Goal: Check status: Check status

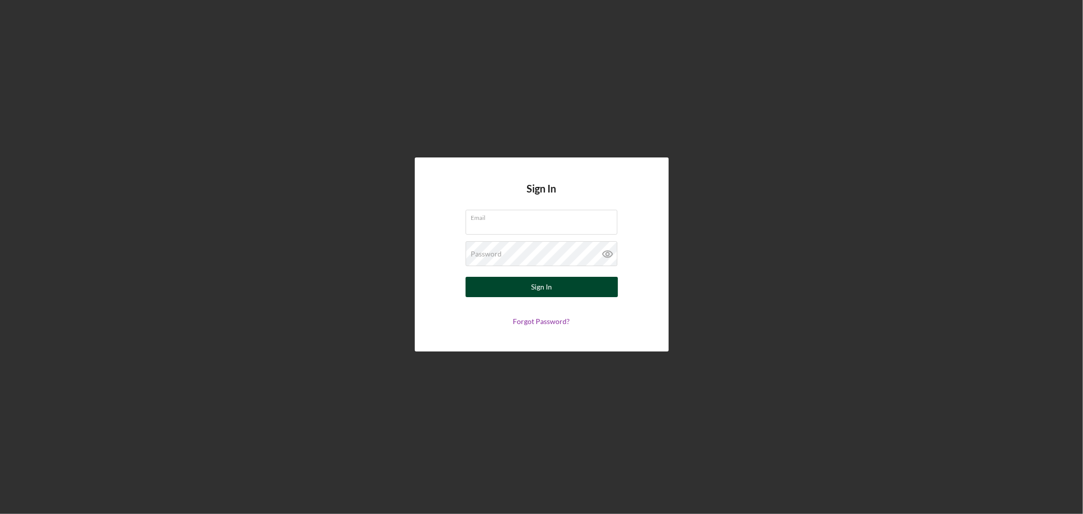
type input "[PERSON_NAME][EMAIL_ADDRESS][DOMAIN_NAME]"
click at [549, 286] on div "Sign In" at bounding box center [541, 287] width 21 height 20
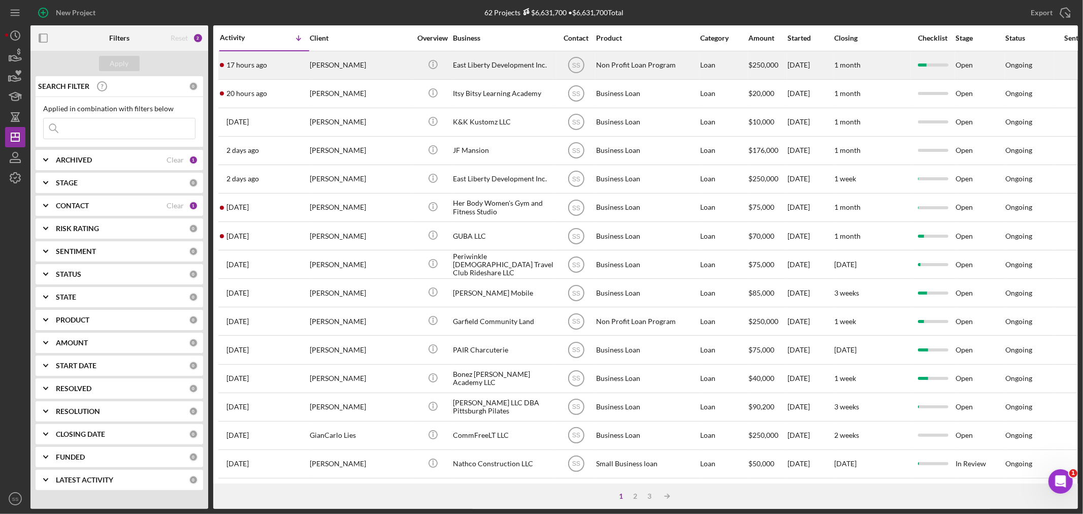
click at [345, 64] on div "[PERSON_NAME]" at bounding box center [361, 65] width 102 height 27
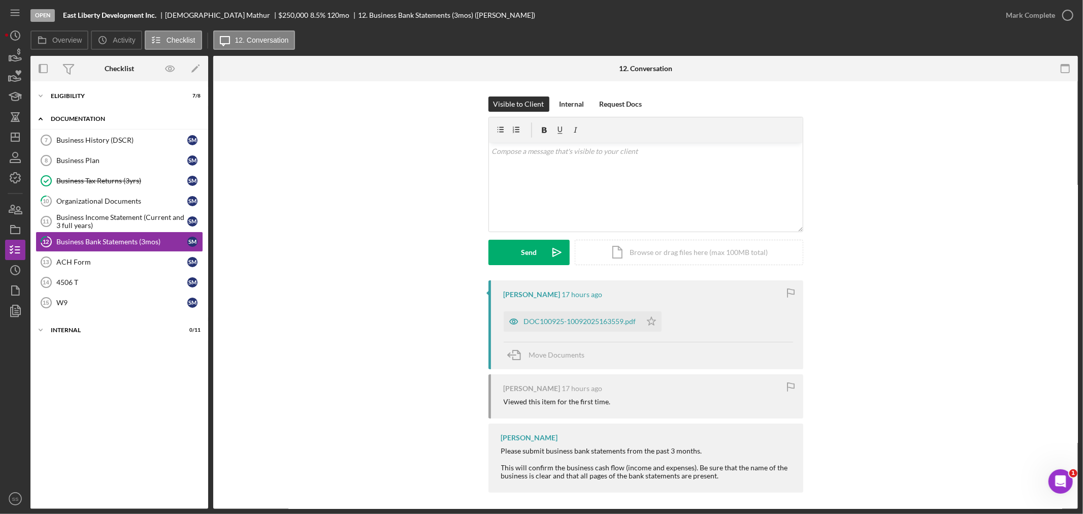
click at [83, 118] on div "Documentation" at bounding box center [123, 119] width 145 height 6
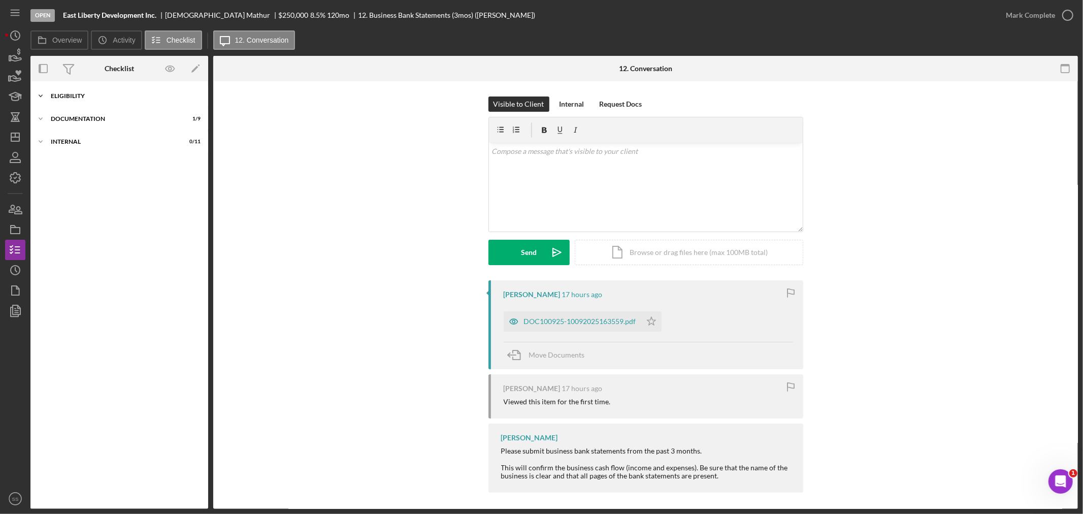
click at [77, 97] on div "Eligibility" at bounding box center [123, 96] width 145 height 6
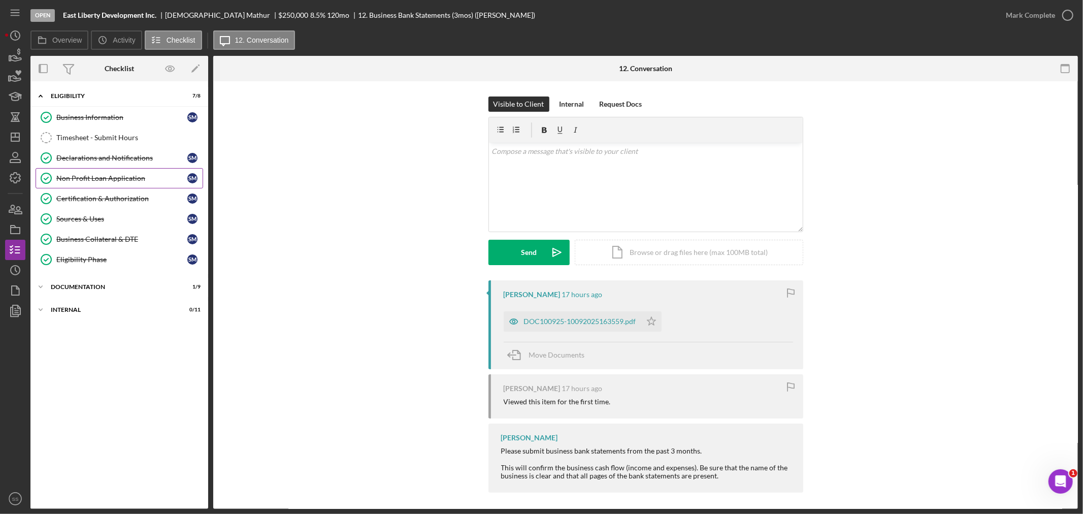
click at [93, 176] on div "Non Profit Loan Application" at bounding box center [121, 178] width 131 height 8
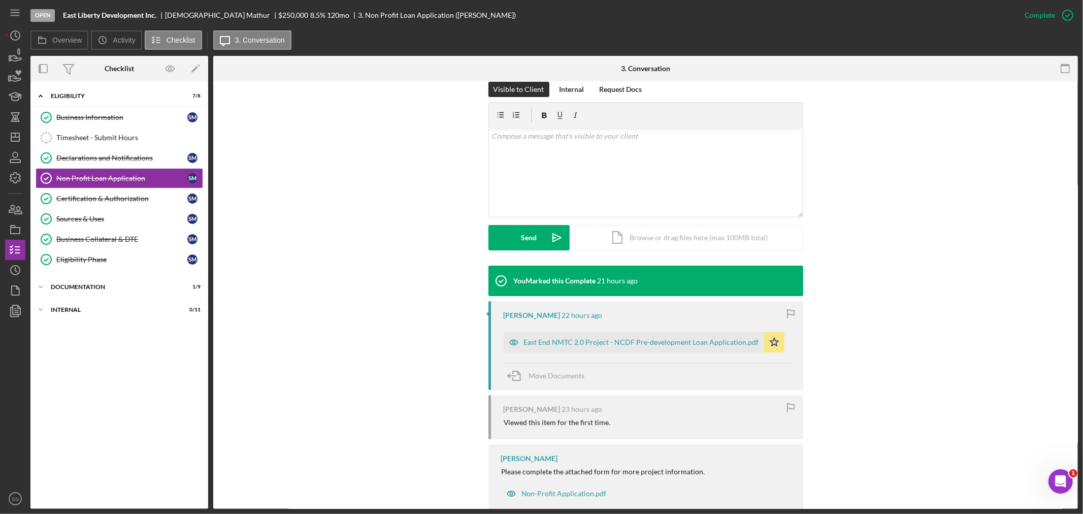
scroll to position [169, 0]
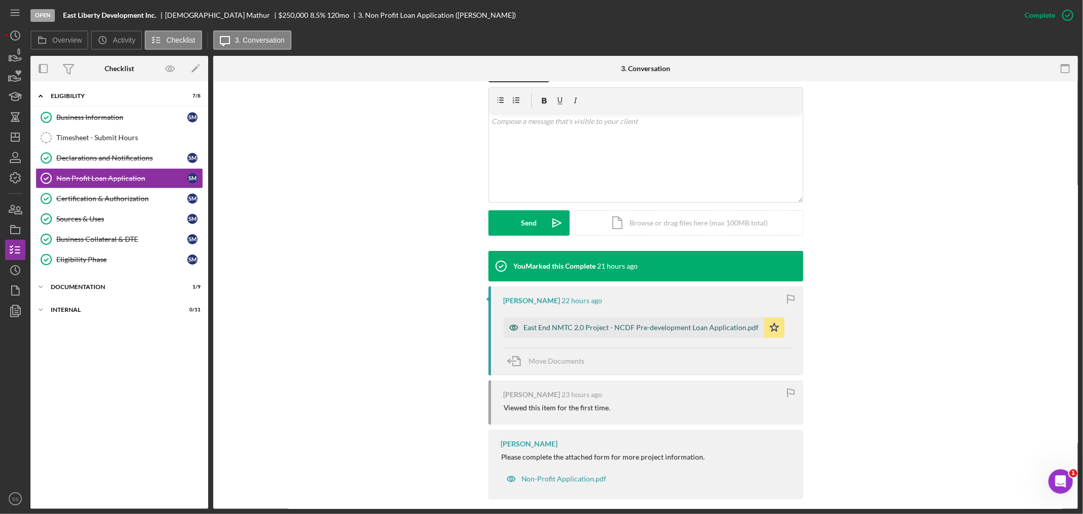
click at [549, 325] on div "East End NMTC 2.0 Project - NCDF Pre-development Loan Application.pdf" at bounding box center [641, 327] width 235 height 8
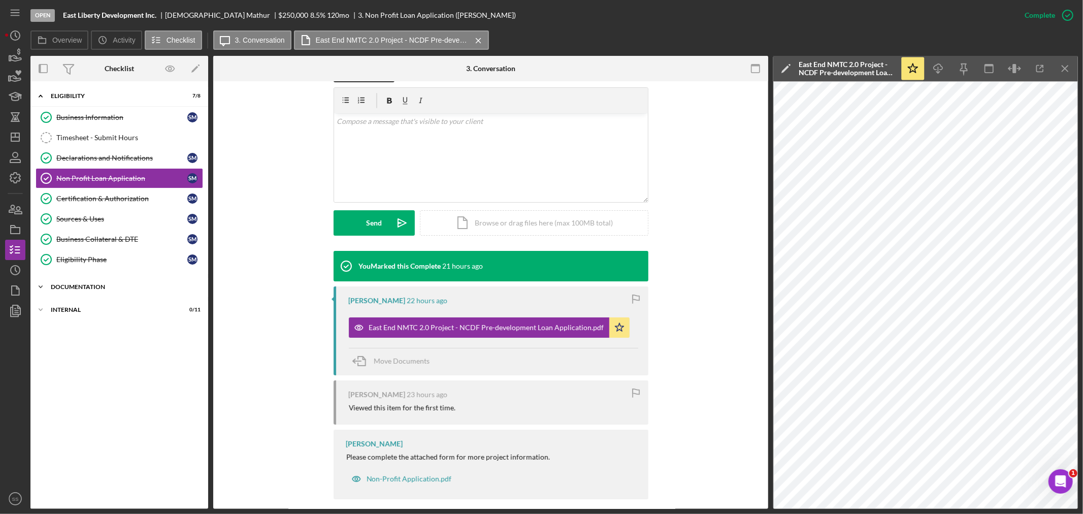
click at [65, 282] on div "Icon/Expander Documentation 1 / 9" at bounding box center [119, 287] width 178 height 20
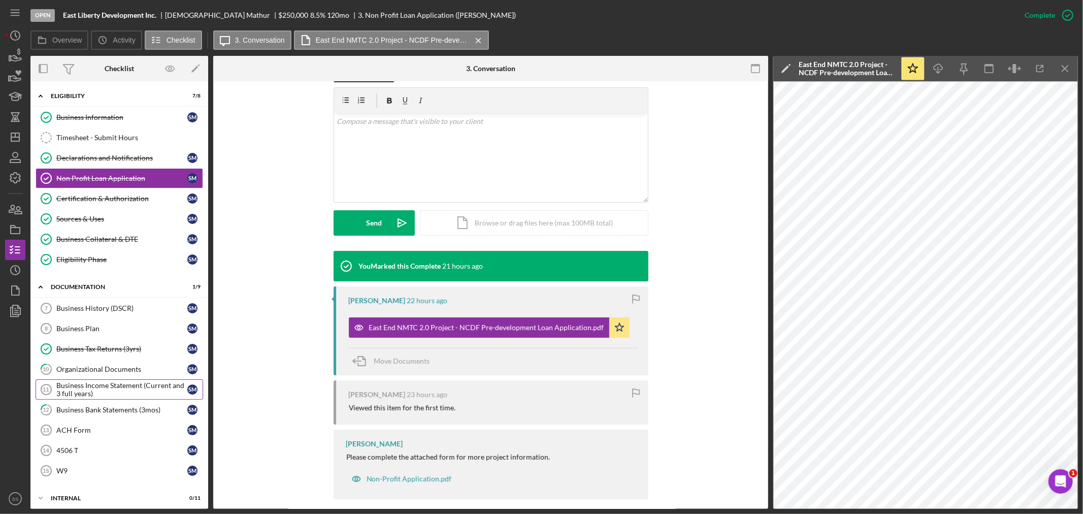
click at [108, 391] on div "Business Income Statement (Current and 3 full years)" at bounding box center [121, 389] width 131 height 16
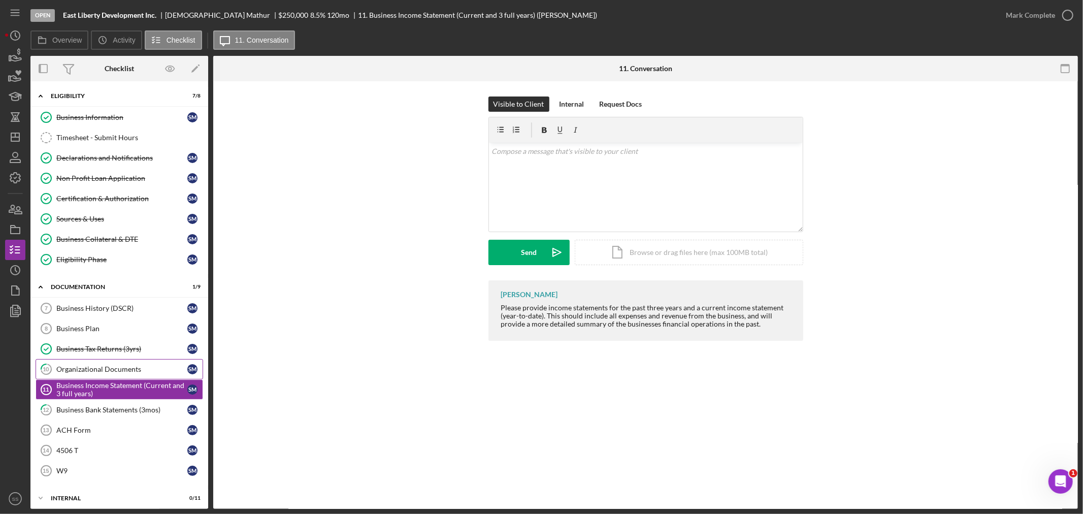
click at [104, 373] on div "Organizational Documents" at bounding box center [121, 369] width 131 height 8
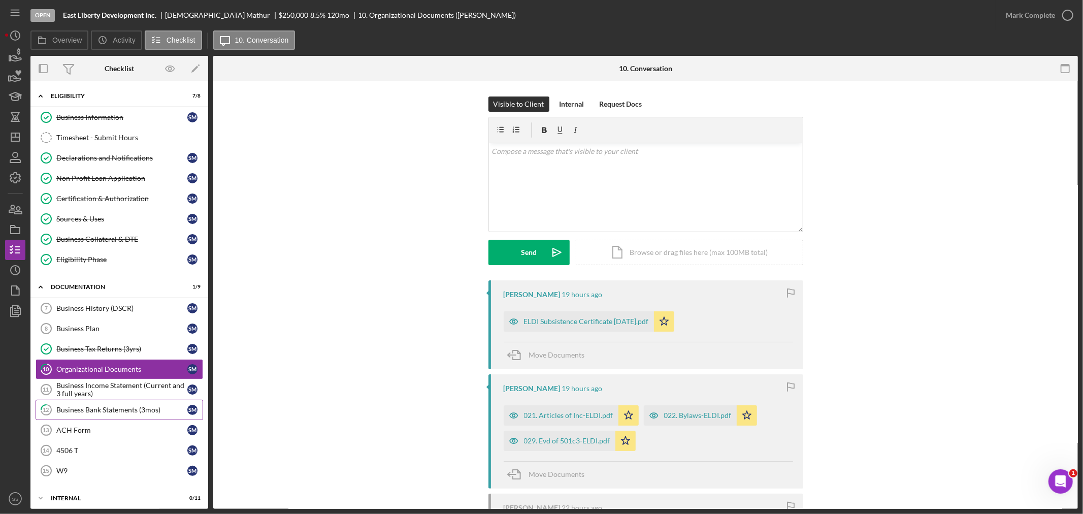
click at [104, 414] on div "Business Bank Statements (3mos)" at bounding box center [121, 410] width 131 height 8
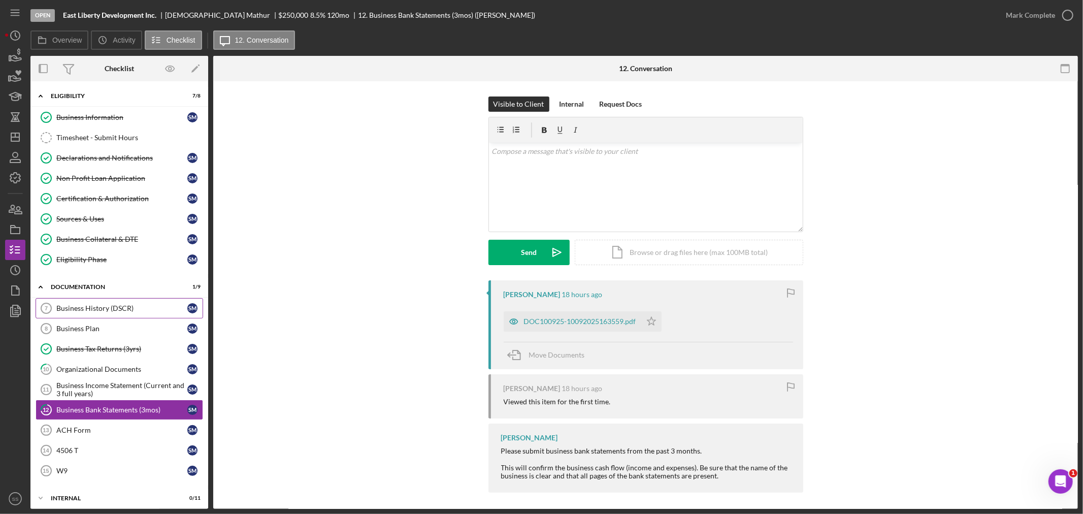
click at [69, 306] on div "Business History (DSCR)" at bounding box center [121, 308] width 131 height 8
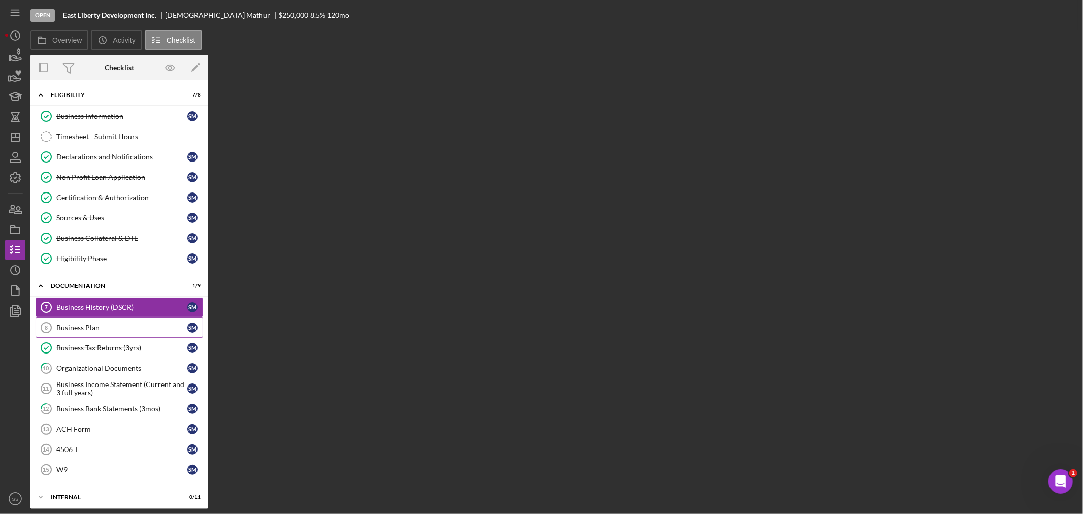
click at [73, 328] on div "Business Plan" at bounding box center [121, 327] width 131 height 8
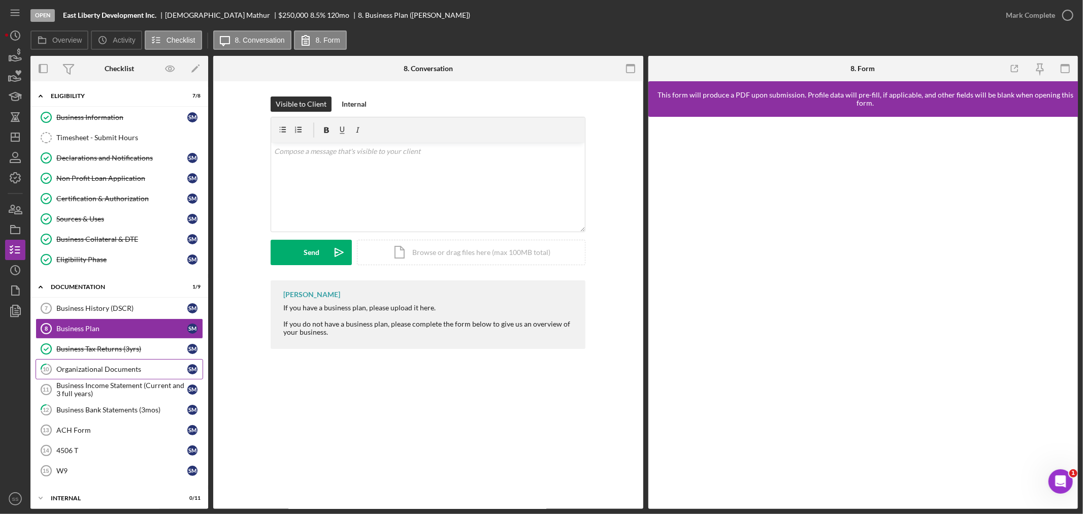
click at [77, 359] on link "10 Organizational Documents S M" at bounding box center [120, 369] width 168 height 20
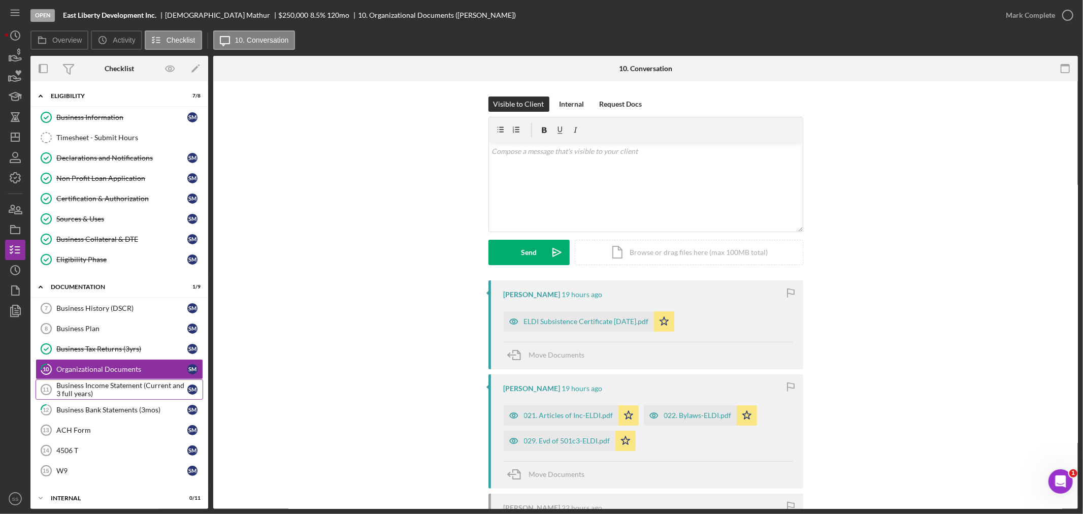
click at [74, 387] on div "Business Income Statement (Current and 3 full years)" at bounding box center [121, 389] width 131 height 16
